Goal: Book appointment/travel/reservation

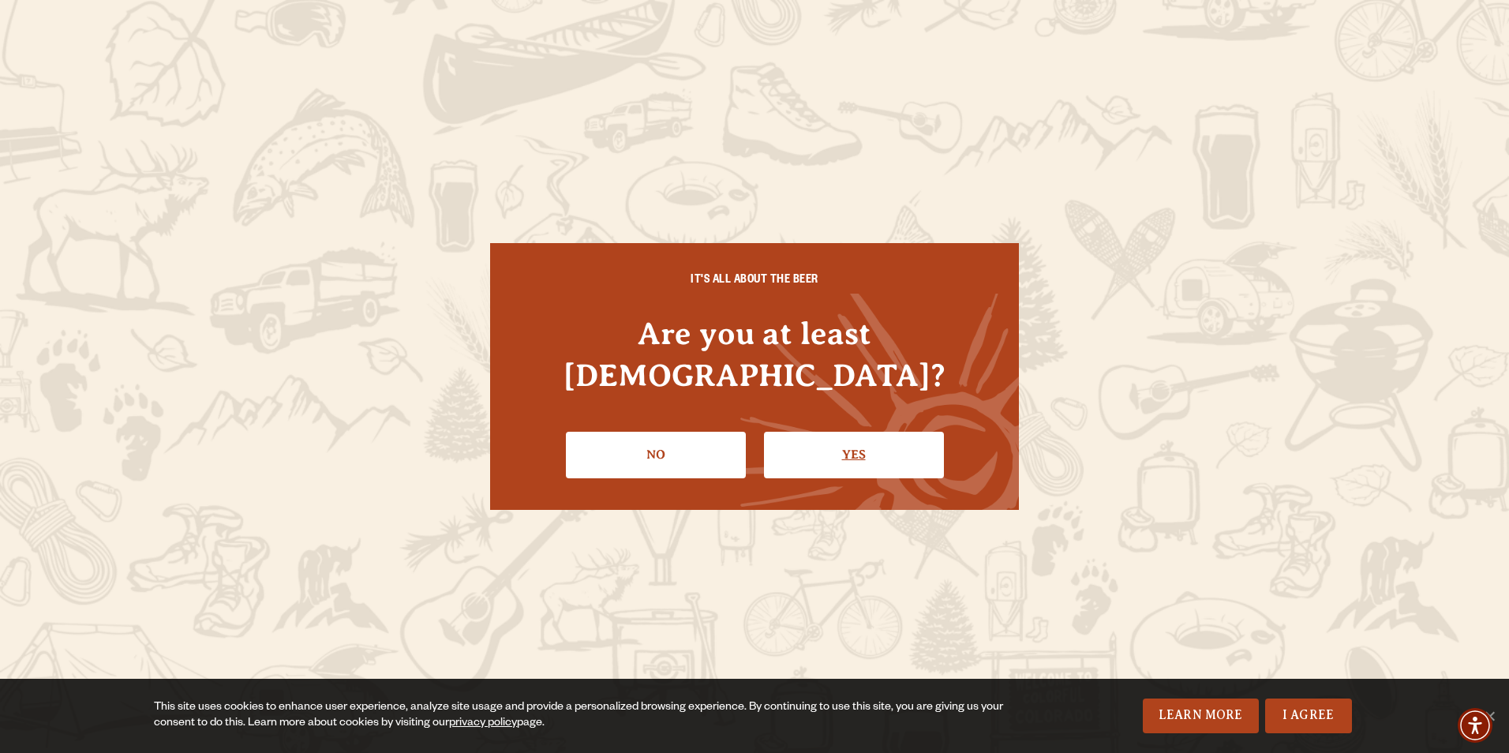
click at [853, 452] on link "Yes" at bounding box center [854, 455] width 180 height 46
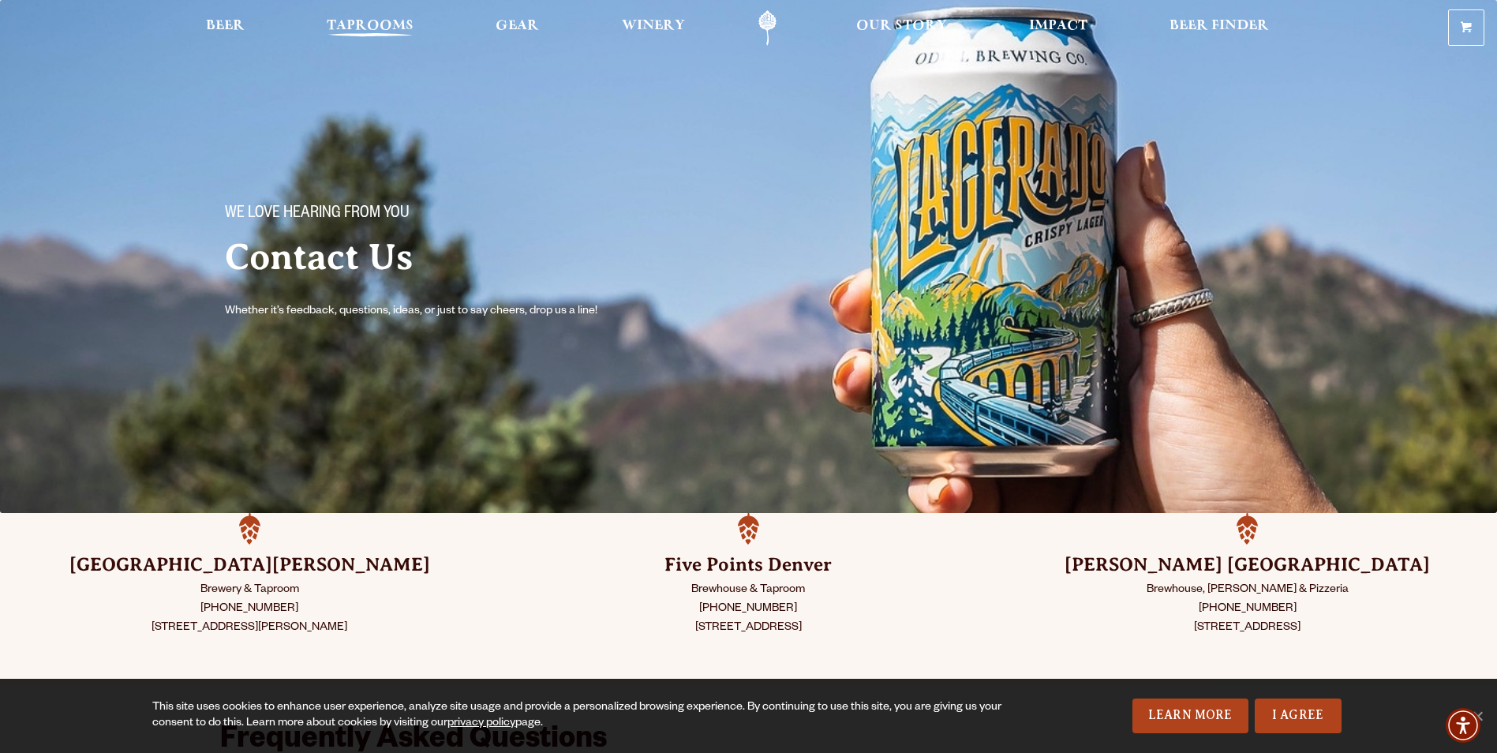
click at [371, 24] on span "Taprooms" at bounding box center [370, 26] width 87 height 13
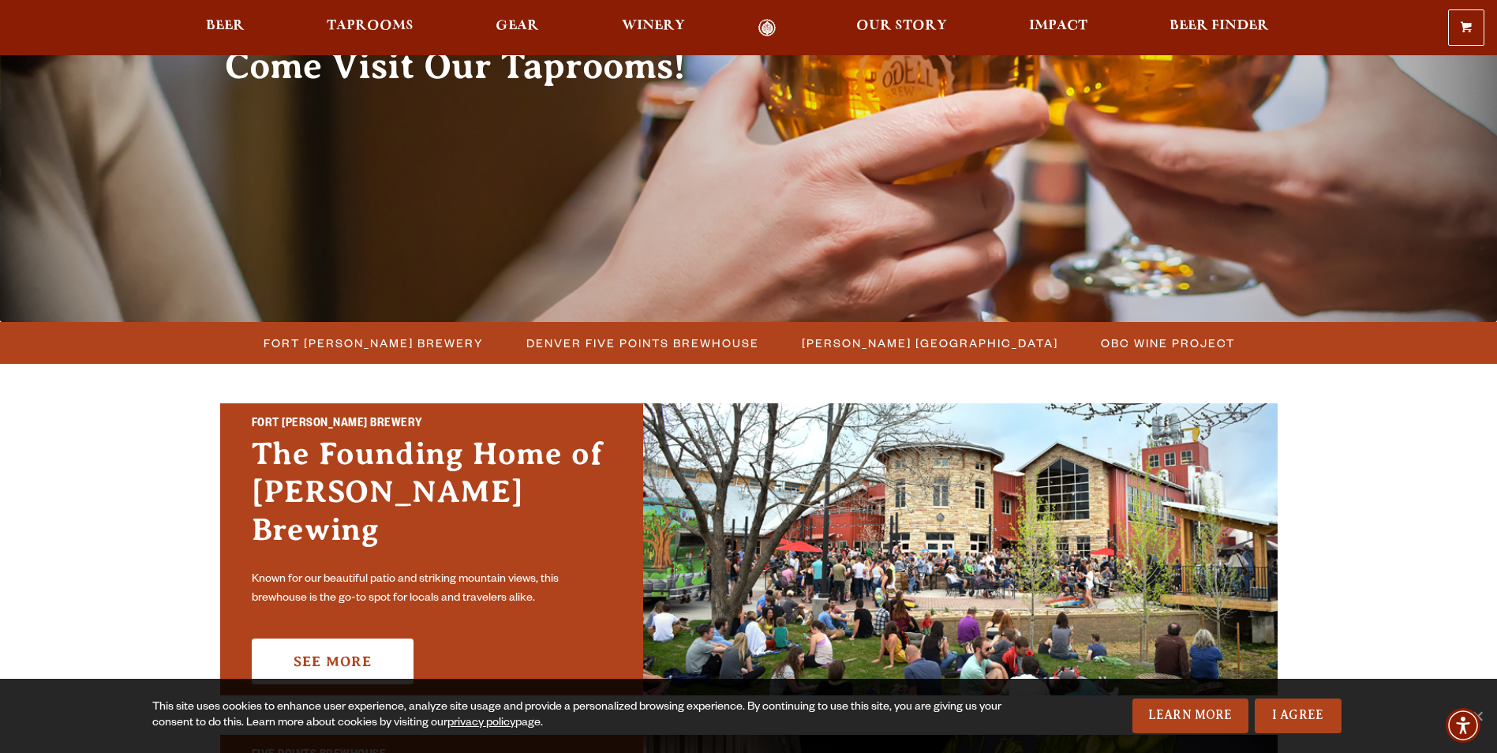
scroll to position [237, 0]
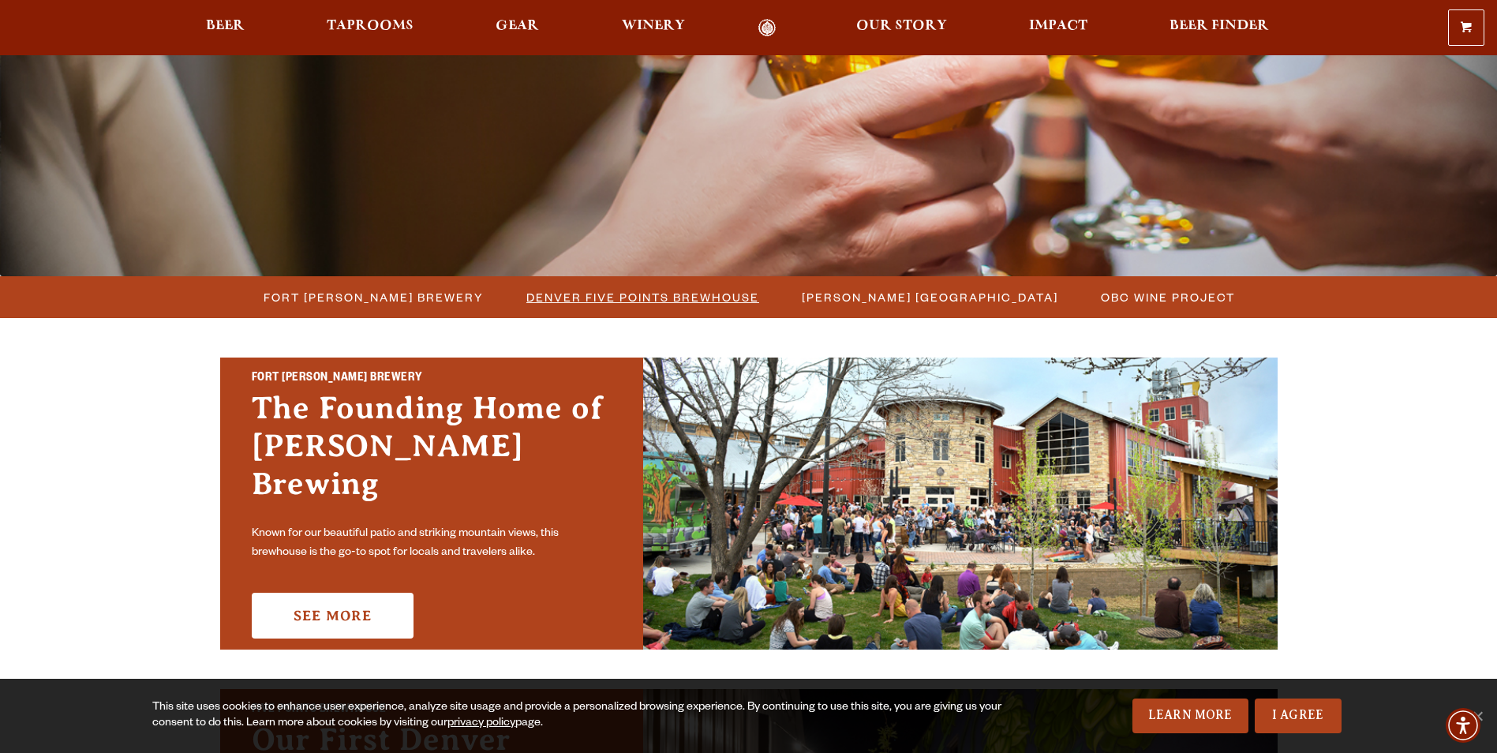
click at [621, 299] on span "Denver Five Points Brewhouse" at bounding box center [643, 297] width 233 height 23
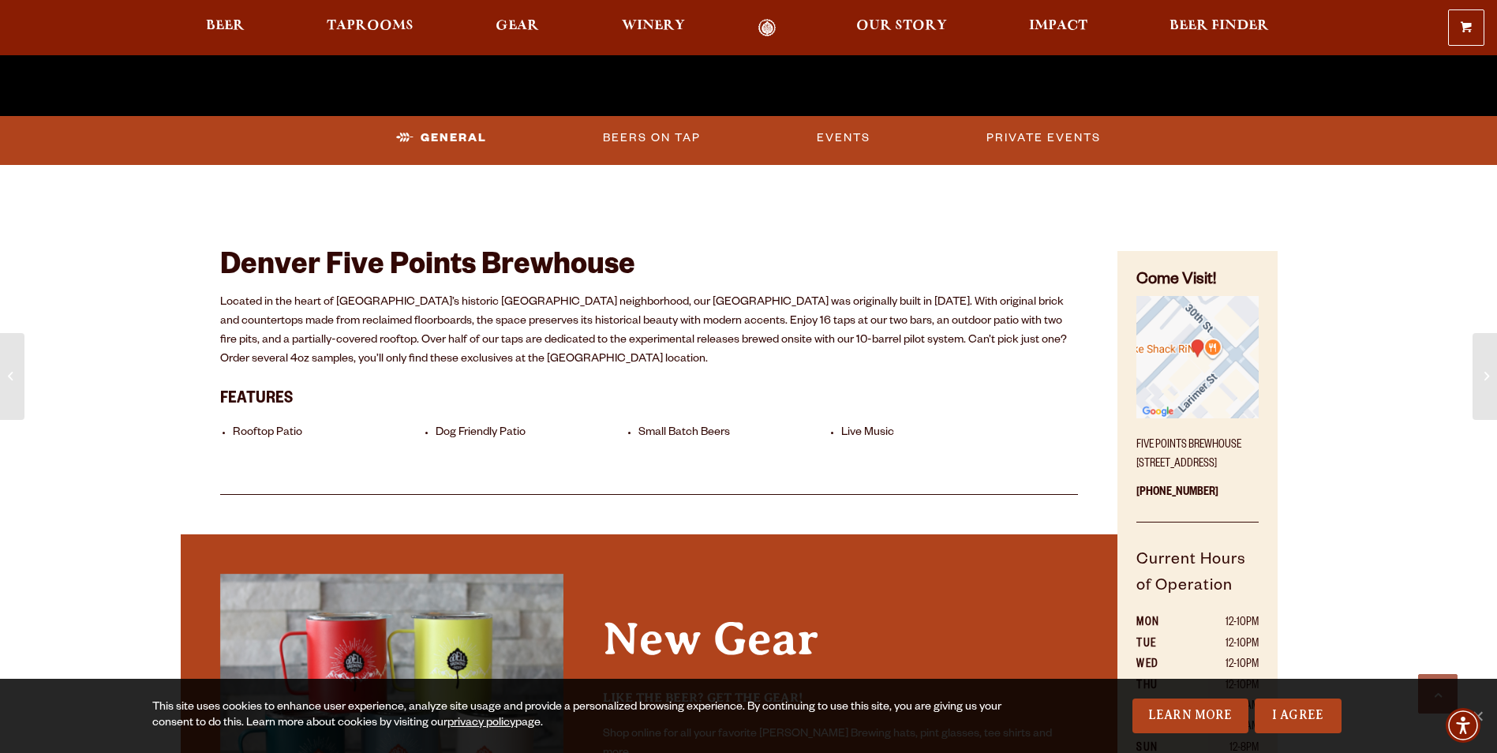
scroll to position [947, 0]
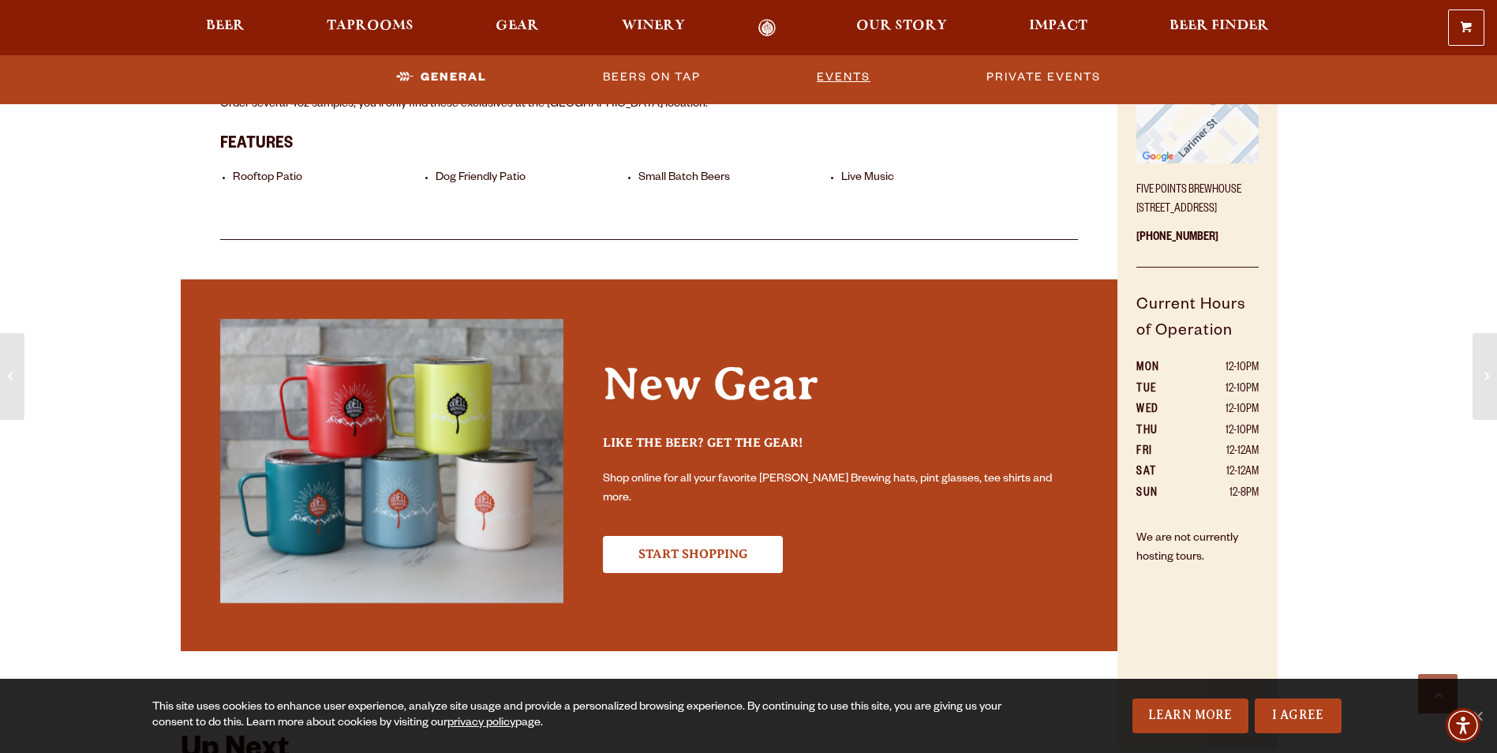
click at [849, 75] on link "Events" at bounding box center [844, 77] width 66 height 36
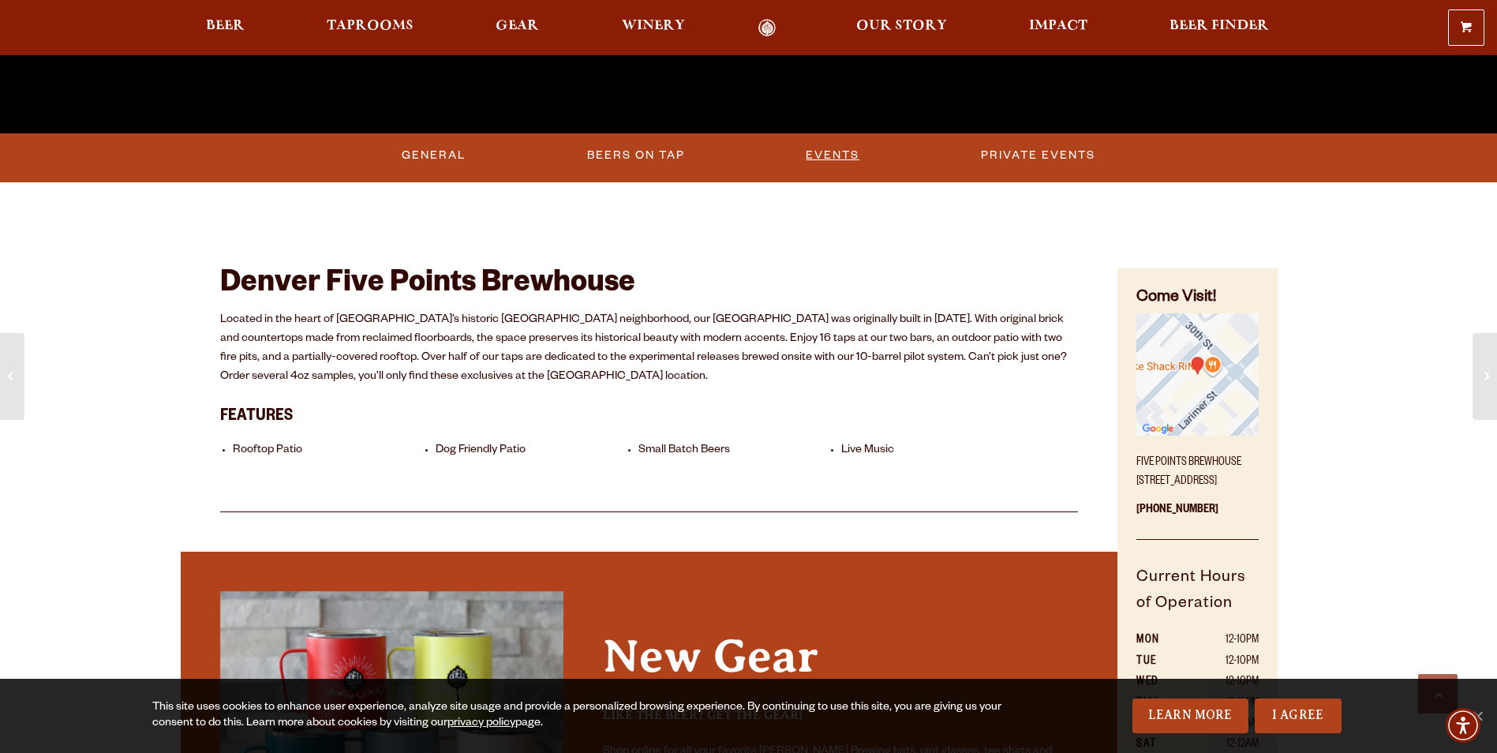
scroll to position [517, 0]
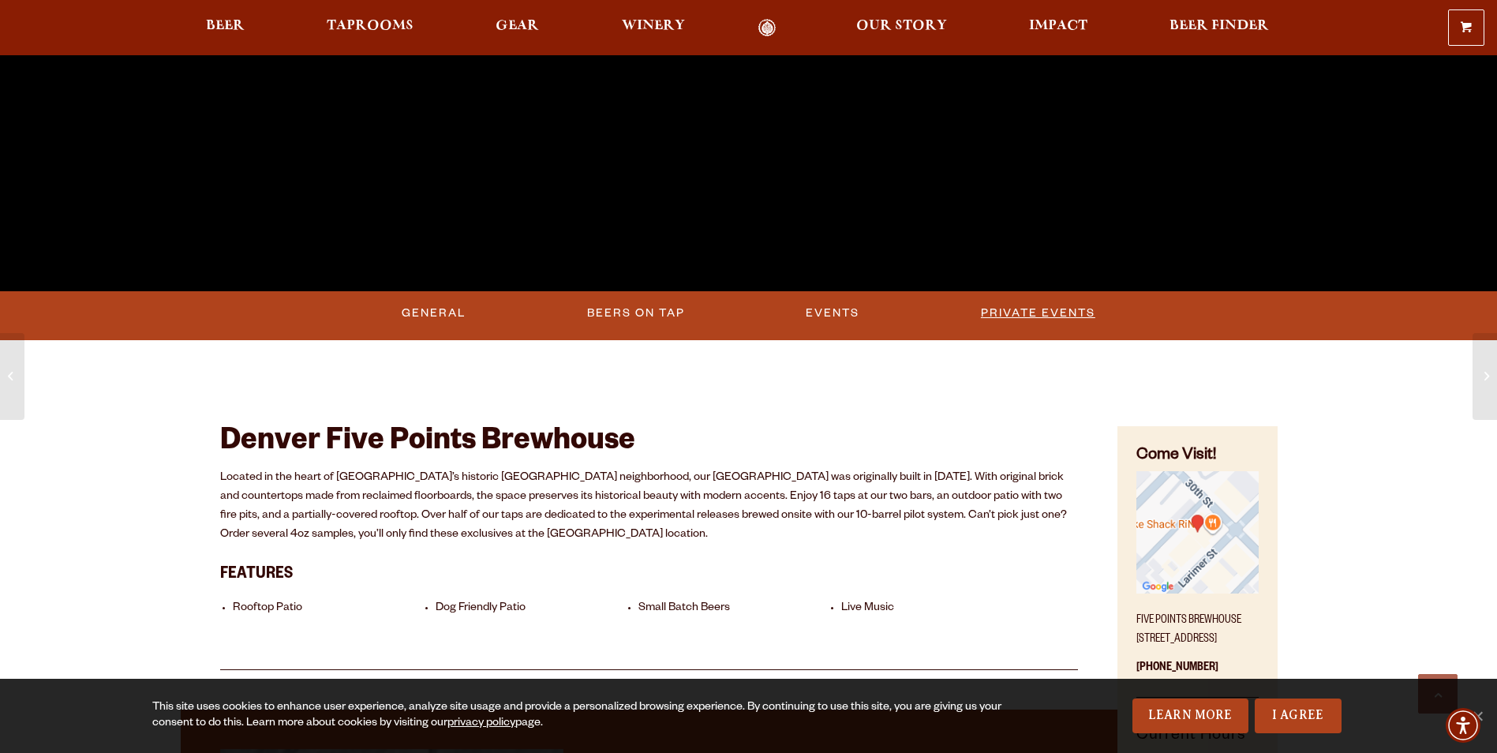
click at [1060, 324] on link "Private Events" at bounding box center [1038, 313] width 127 height 36
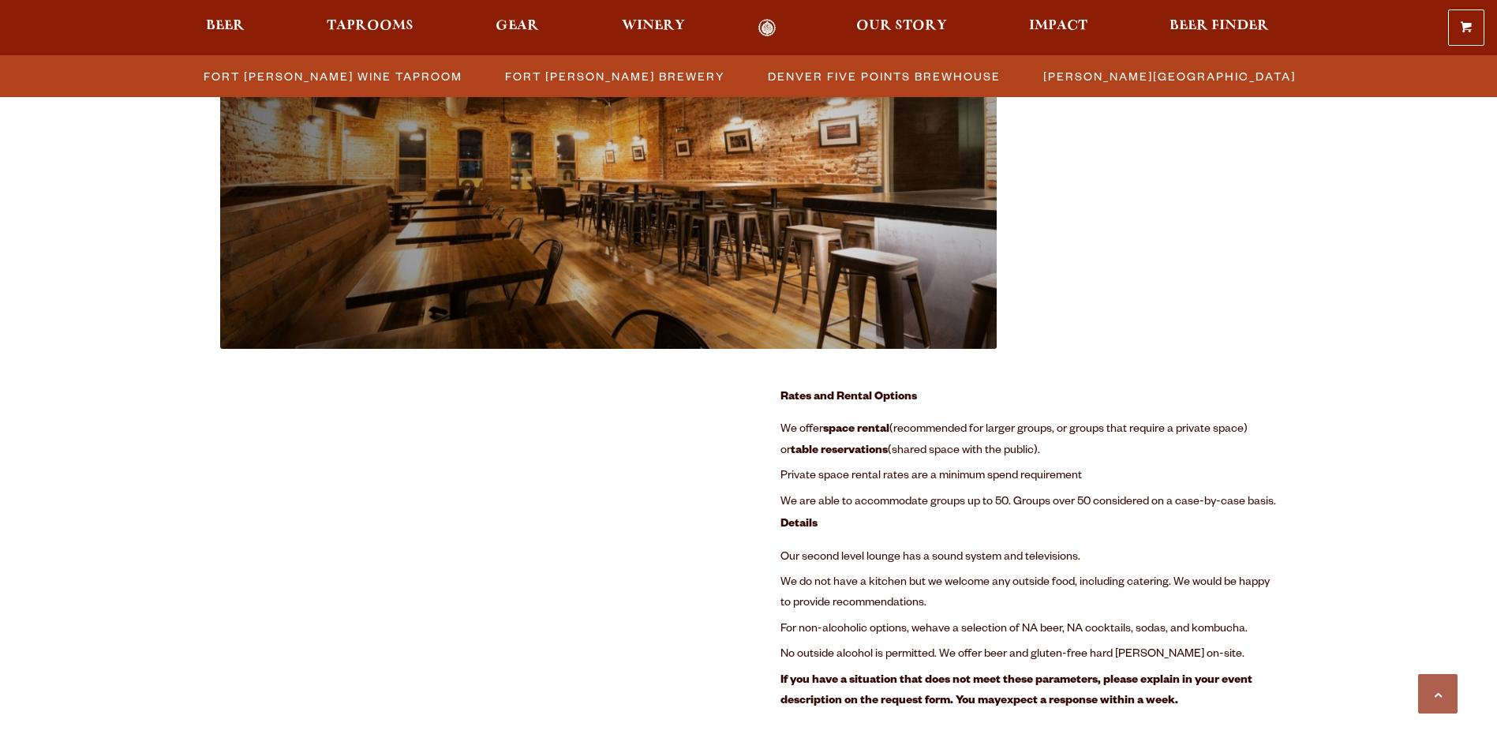
scroll to position [1999, 0]
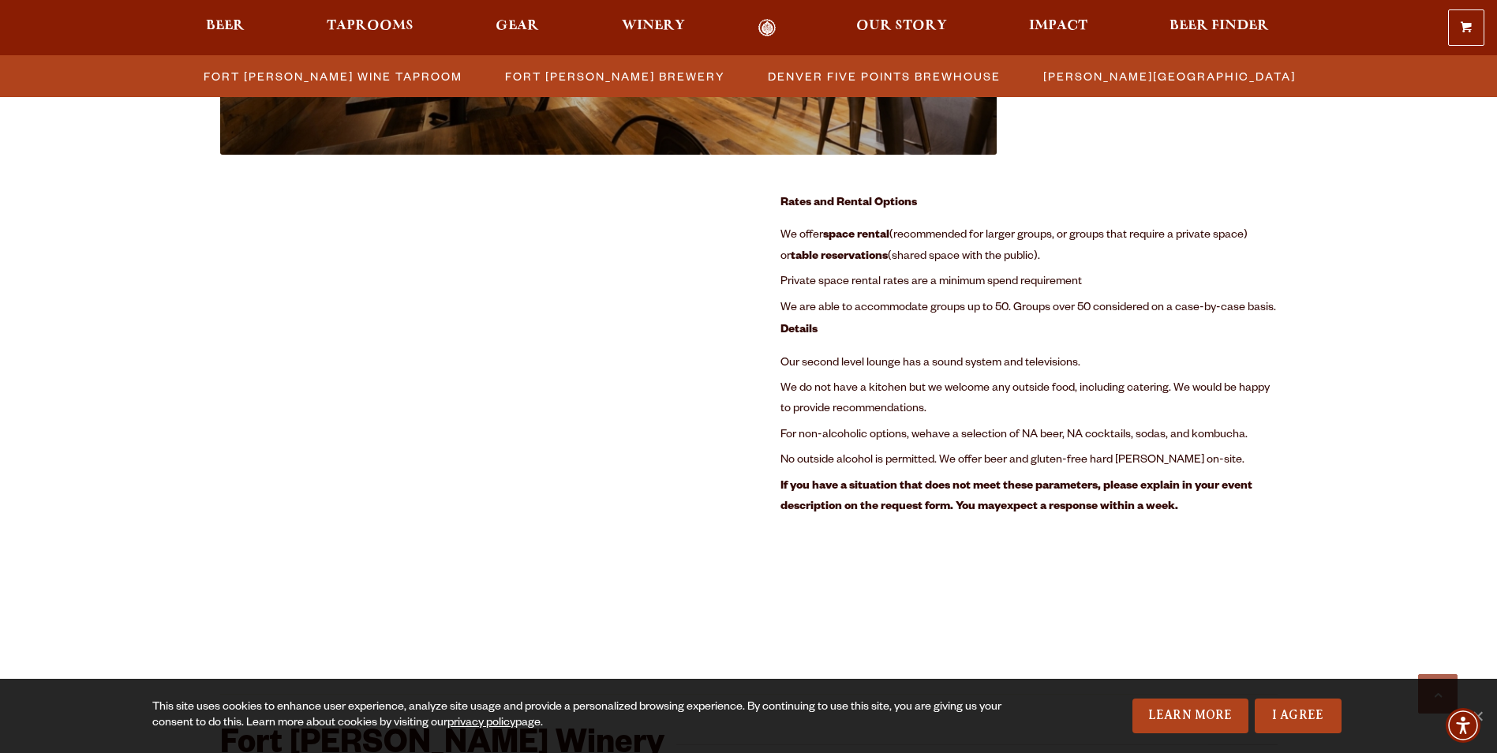
click at [922, 598] on div "Fort [PERSON_NAME] Brewery Previous Next 1 2 Loading… Room Details: Rental rate…" at bounding box center [749, 530] width 1058 height 3690
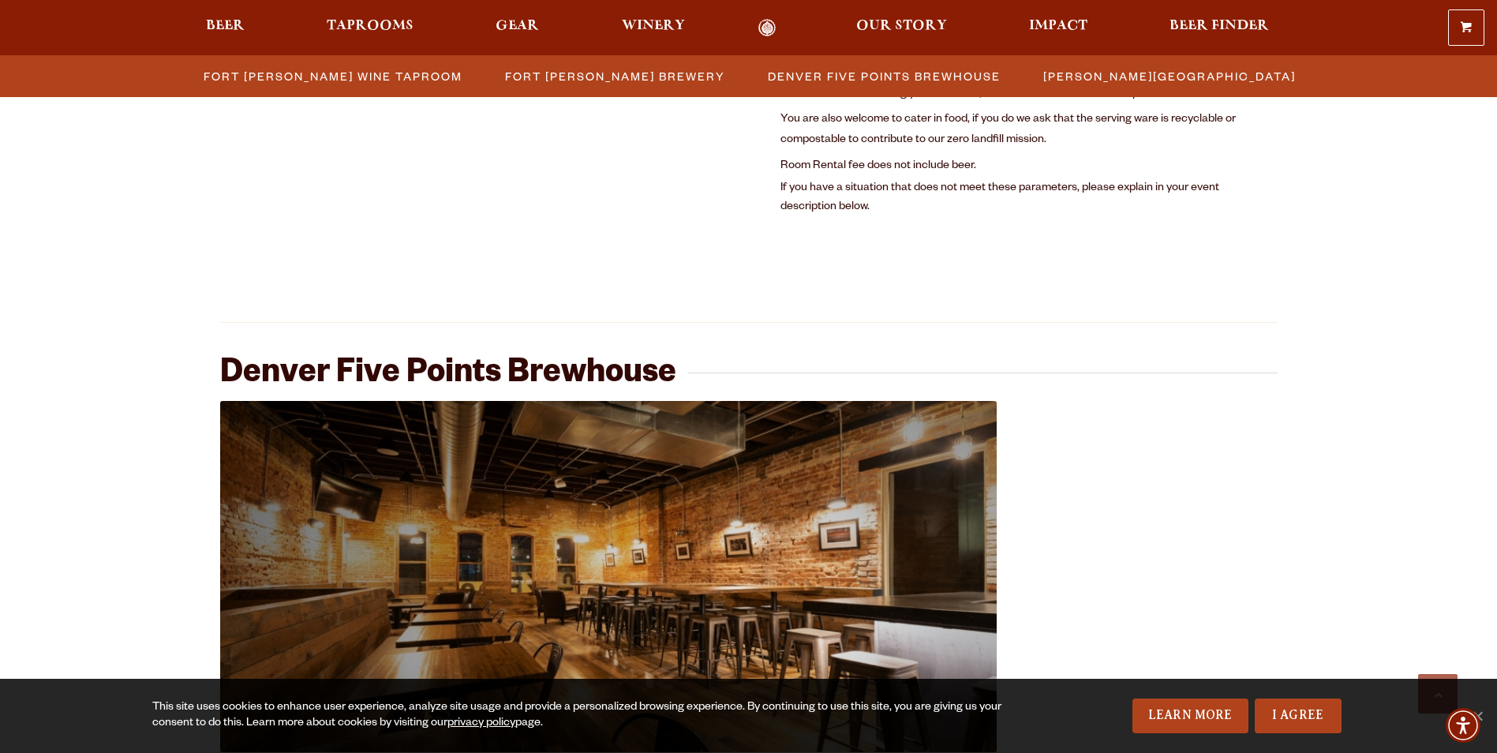
scroll to position [1209, 0]
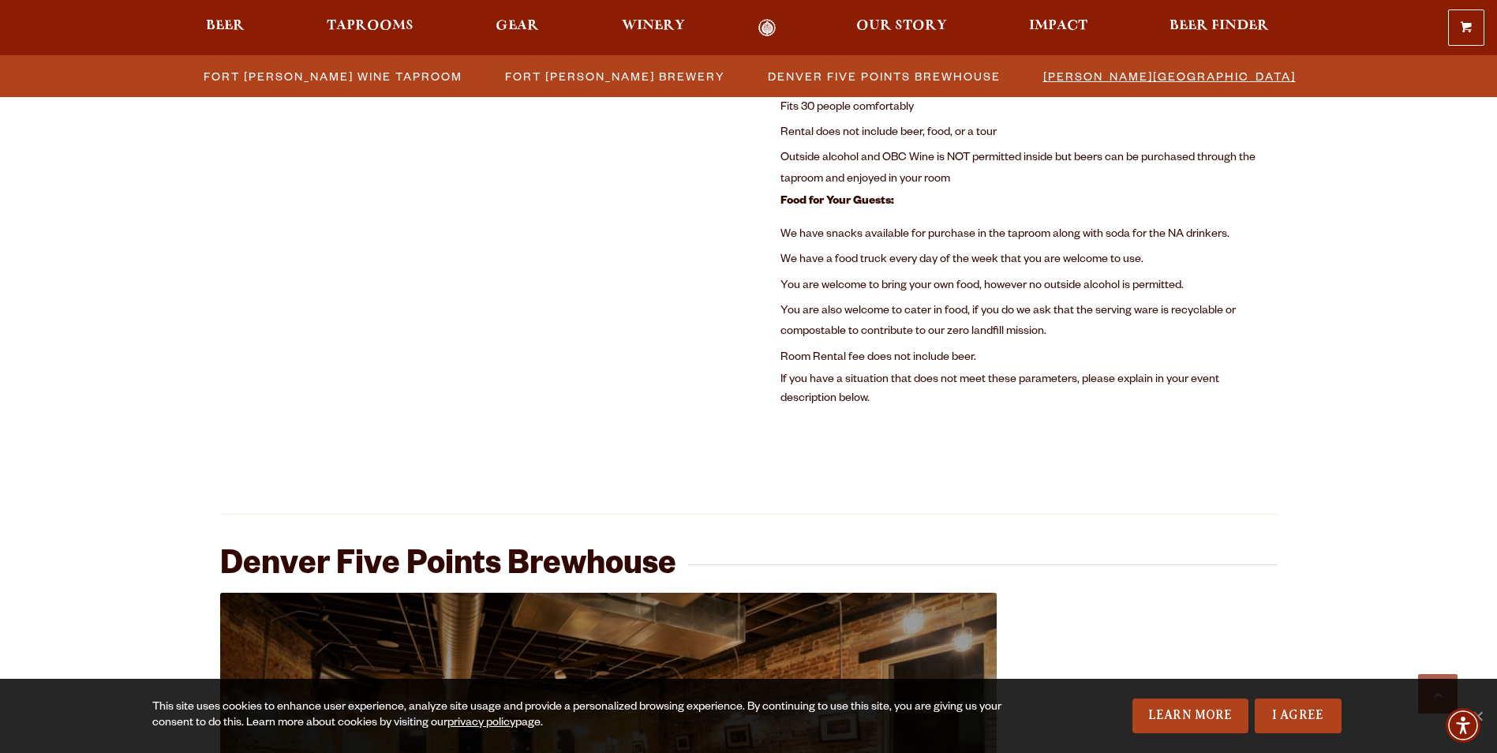
click at [1081, 82] on span "[PERSON_NAME][GEOGRAPHIC_DATA]" at bounding box center [1170, 76] width 253 height 23
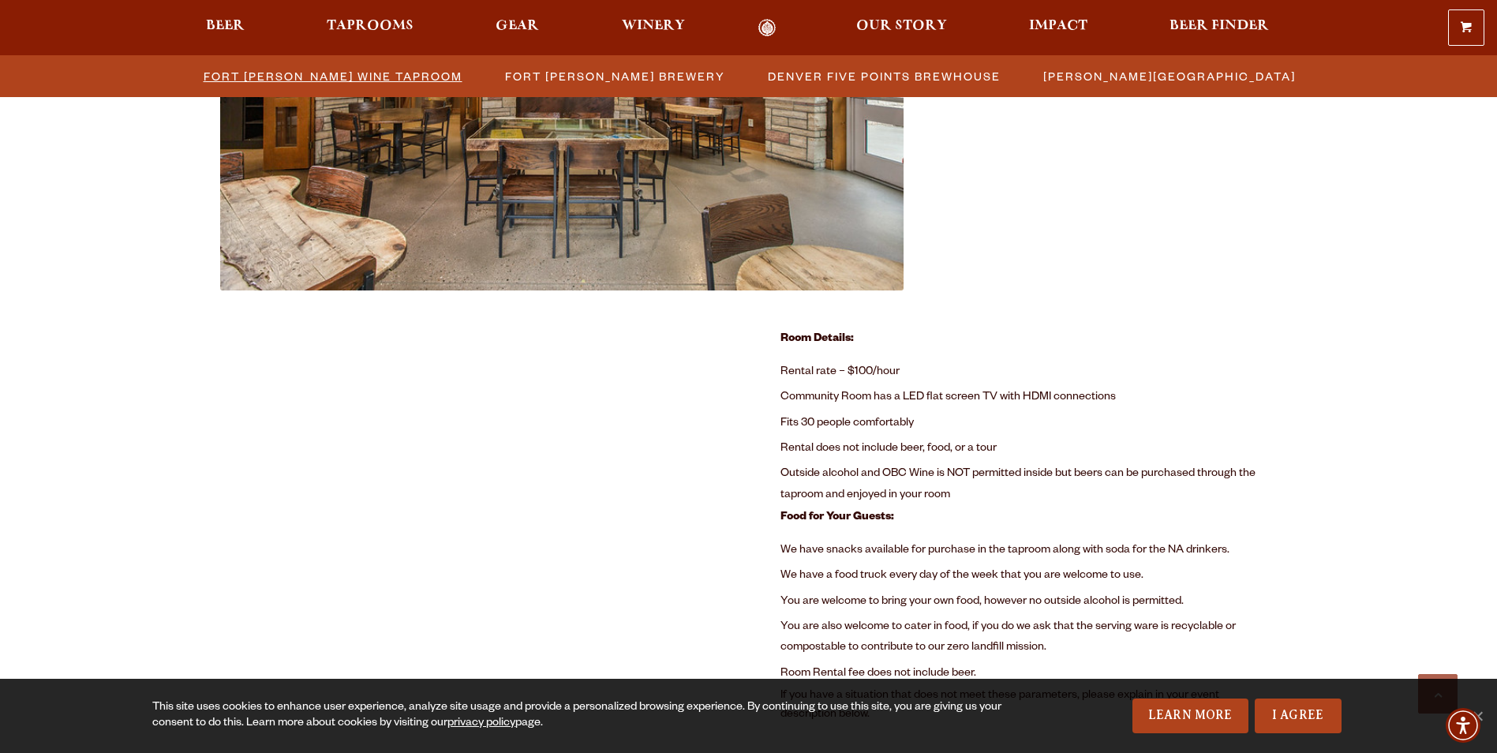
click at [398, 77] on span "Fort Collins Wine Taproom" at bounding box center [333, 76] width 259 height 23
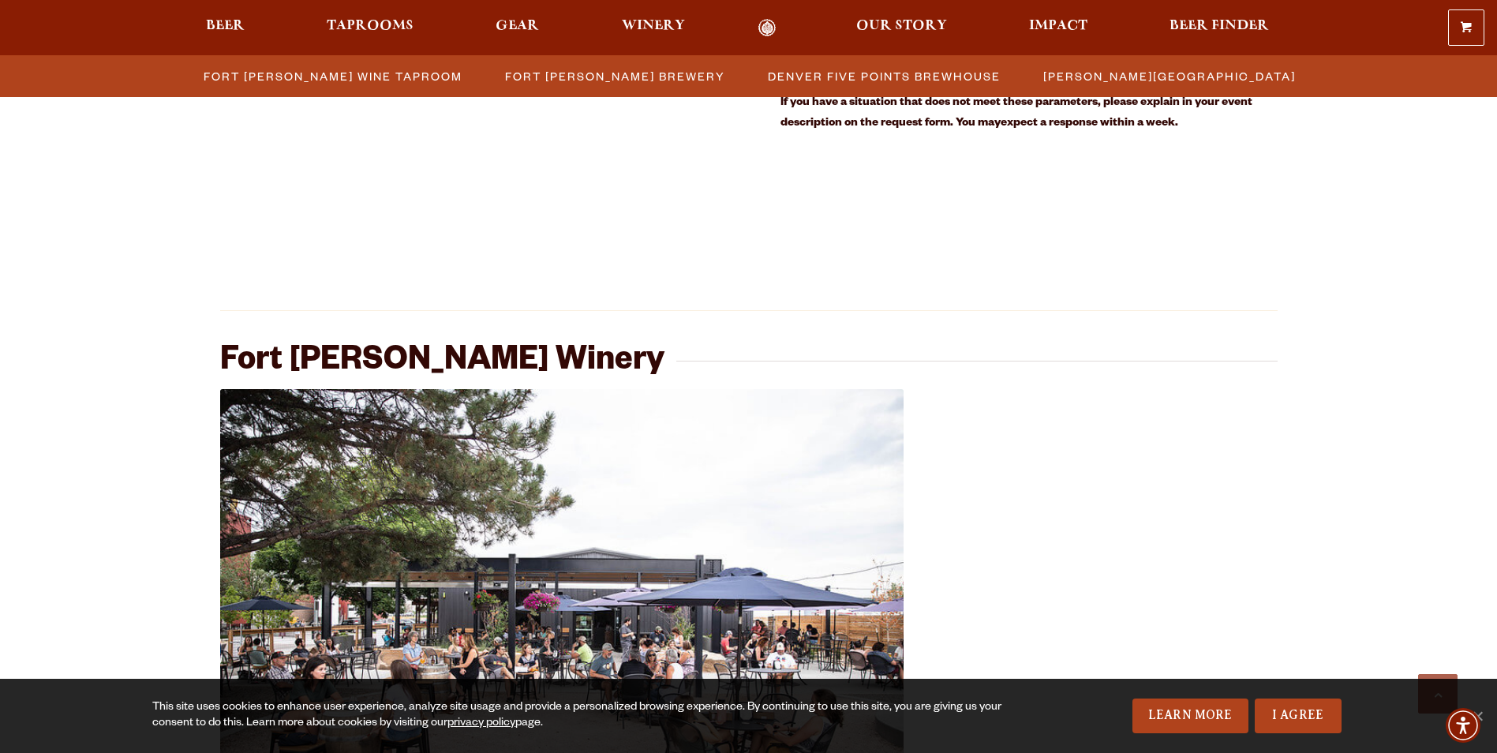
scroll to position [2337, 0]
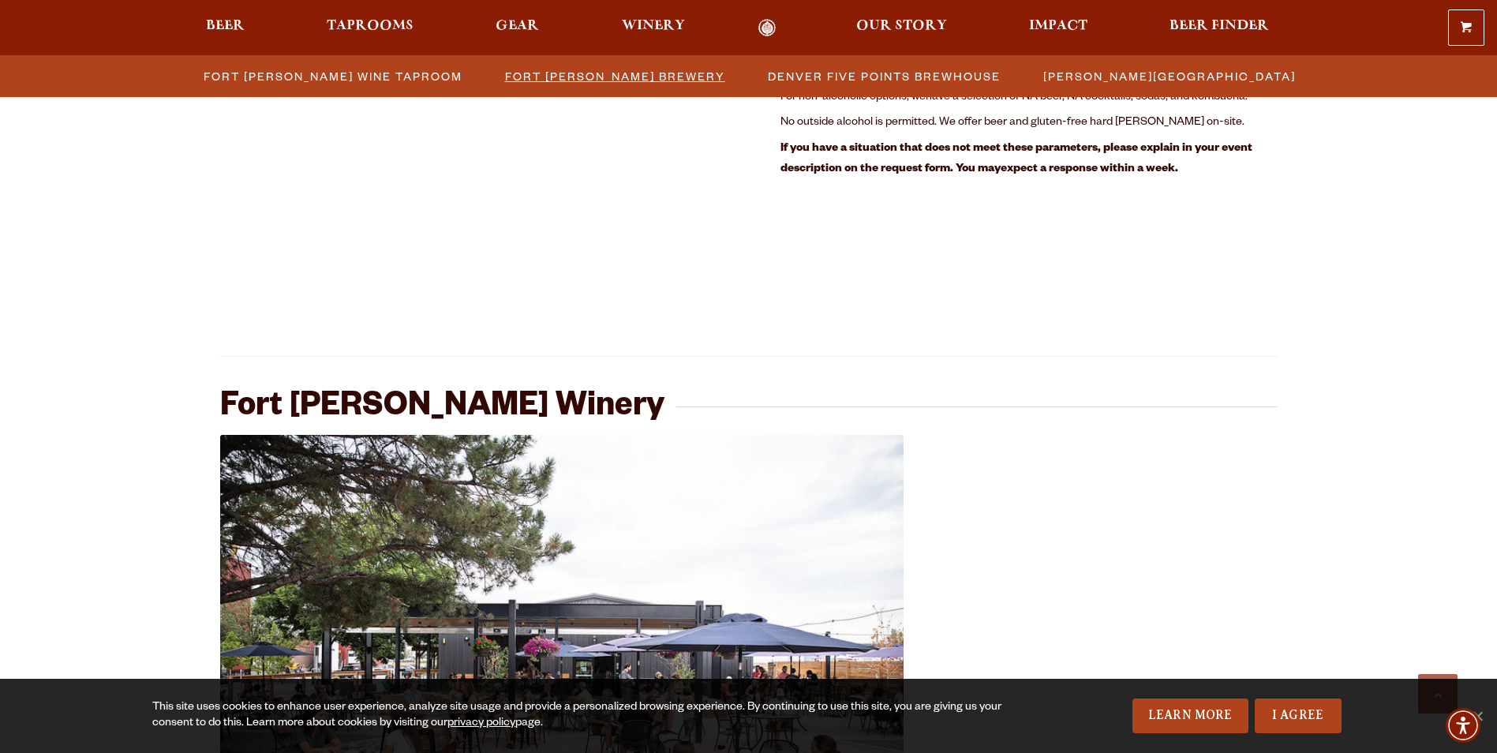
click at [653, 82] on span "Fort Collins Brewery" at bounding box center [615, 76] width 220 height 23
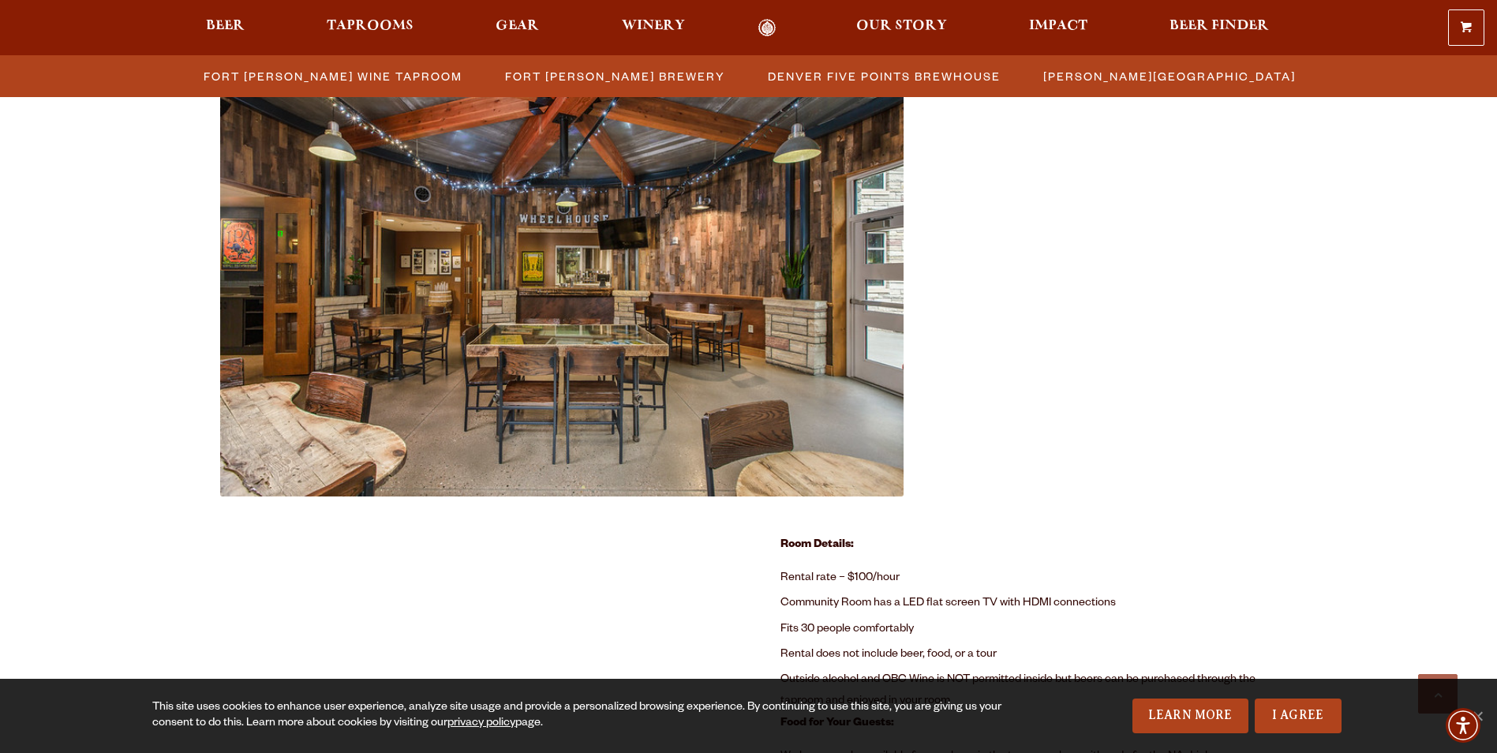
scroll to position [451, 0]
